Goal: Transaction & Acquisition: Purchase product/service

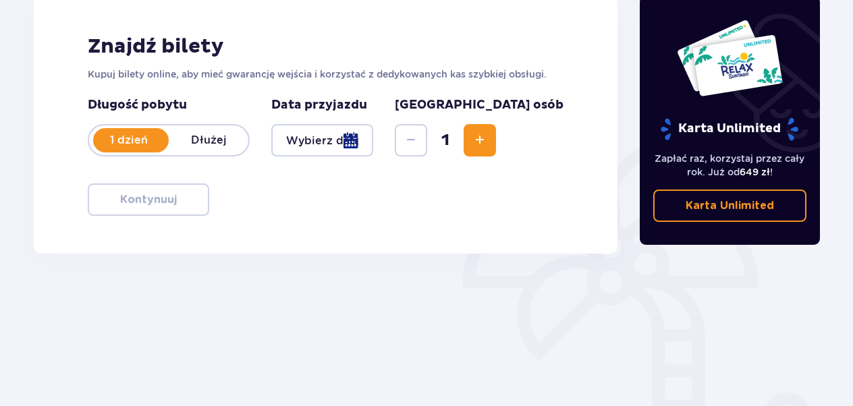
scroll to position [92, 0]
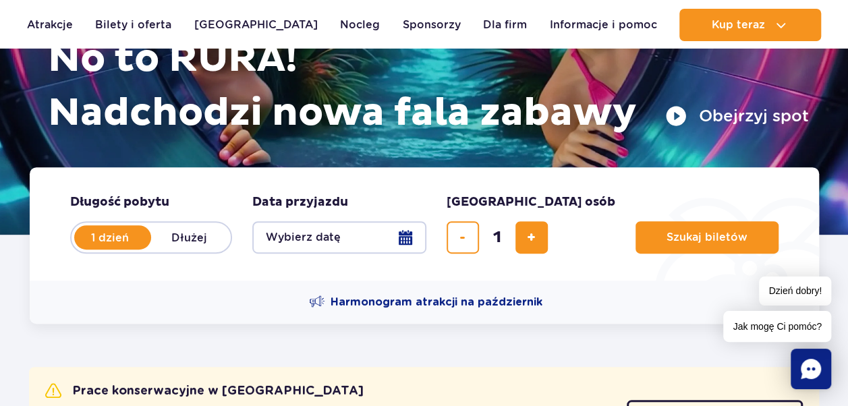
scroll to position [216, 0]
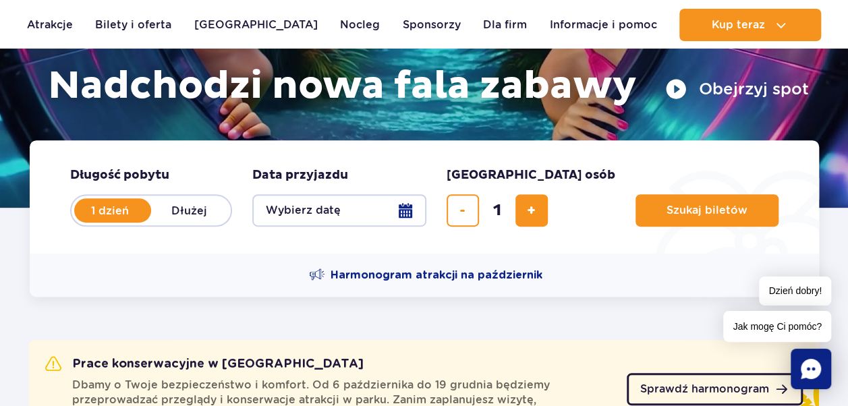
click at [683, 394] on span "Sprawdź harmonogram" at bounding box center [704, 389] width 129 height 11
click at [389, 221] on button "Wybierz datę" at bounding box center [339, 210] width 174 height 32
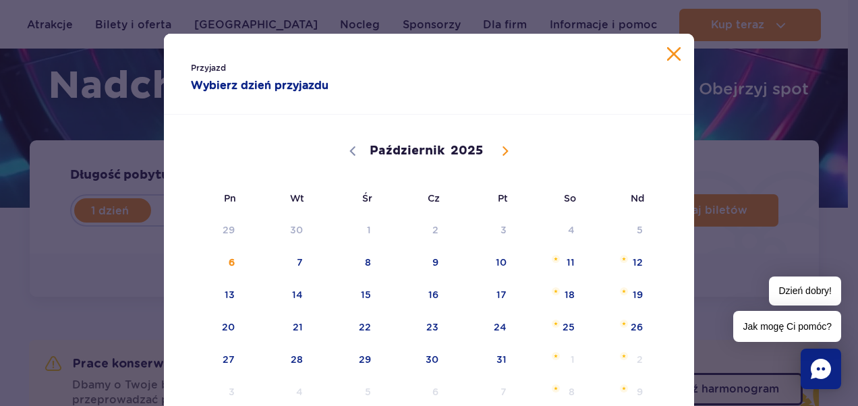
click at [501, 154] on icon at bounding box center [505, 150] width 9 height 9
select select "10"
click at [495, 289] on span "14" at bounding box center [483, 294] width 68 height 31
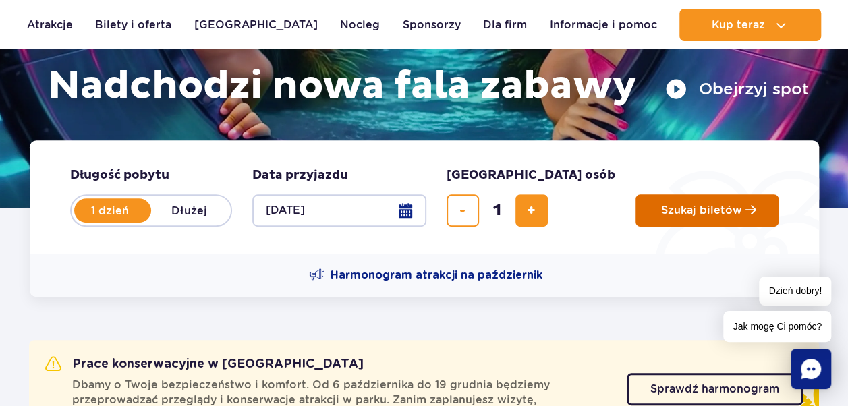
click at [661, 215] on span "Szukaj biletów" at bounding box center [701, 210] width 81 height 12
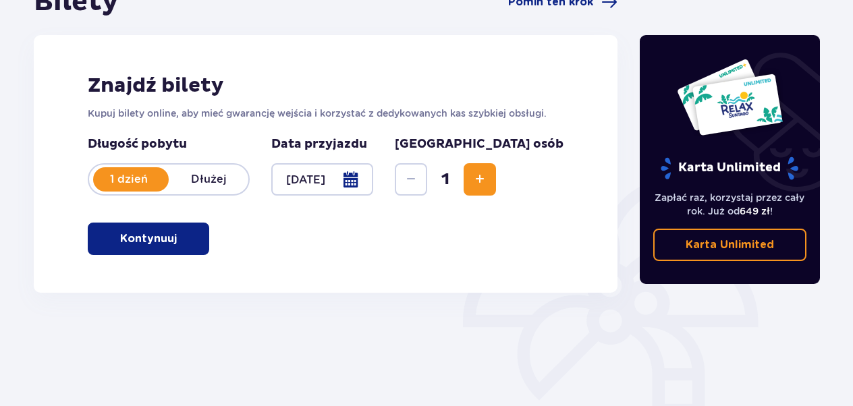
scroll to position [281, 0]
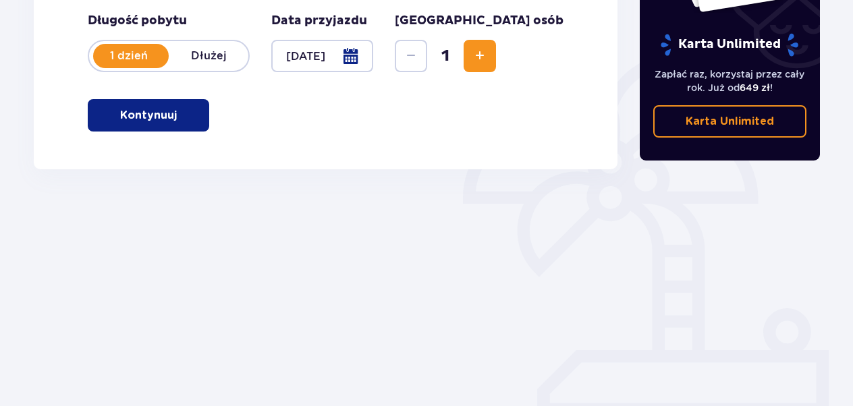
click at [157, 113] on p "Kontynuuj" at bounding box center [148, 115] width 57 height 15
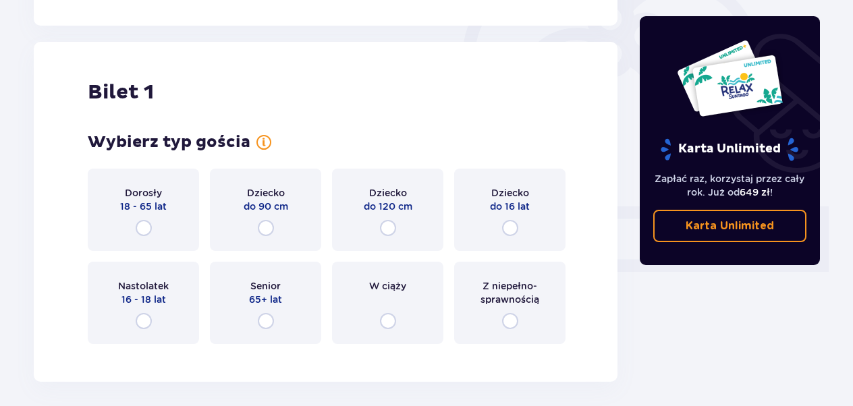
scroll to position [451, 0]
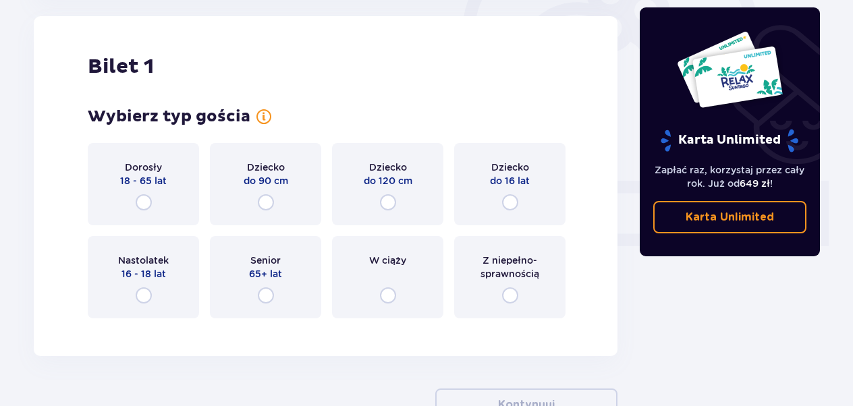
click at [140, 207] on input "radio" at bounding box center [144, 202] width 16 height 16
radio input "true"
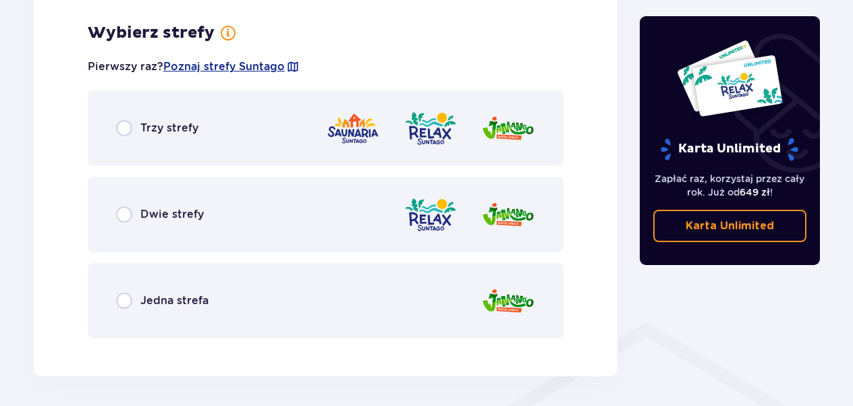
scroll to position [780, 0]
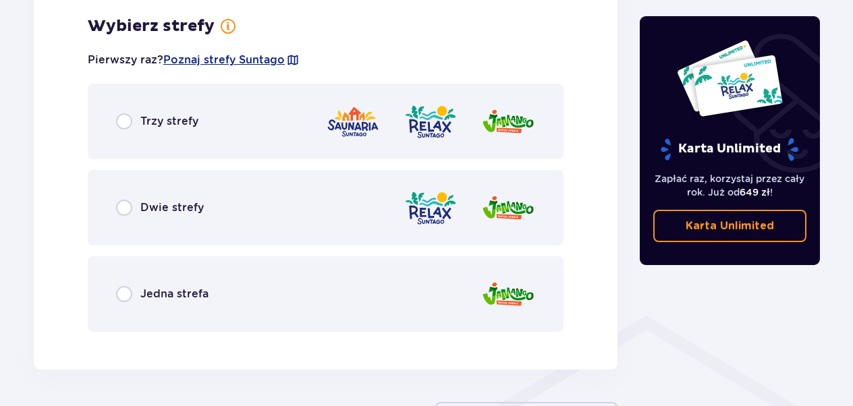
click at [121, 119] on input "radio" at bounding box center [124, 121] width 16 height 16
radio input "true"
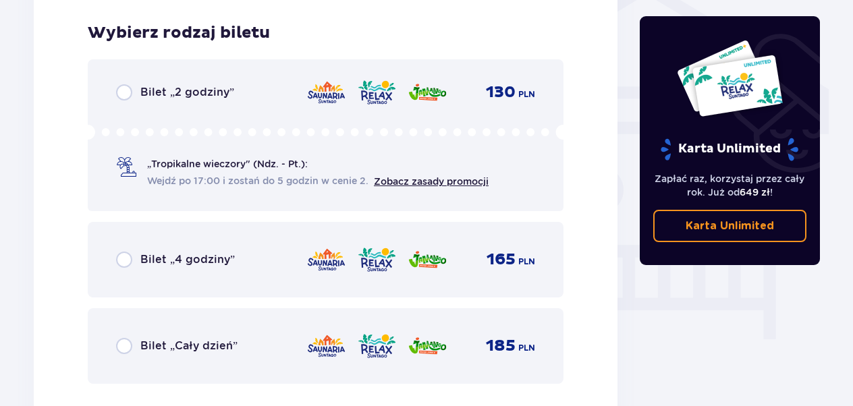
scroll to position [1123, 0]
